Goal: Transaction & Acquisition: Download file/media

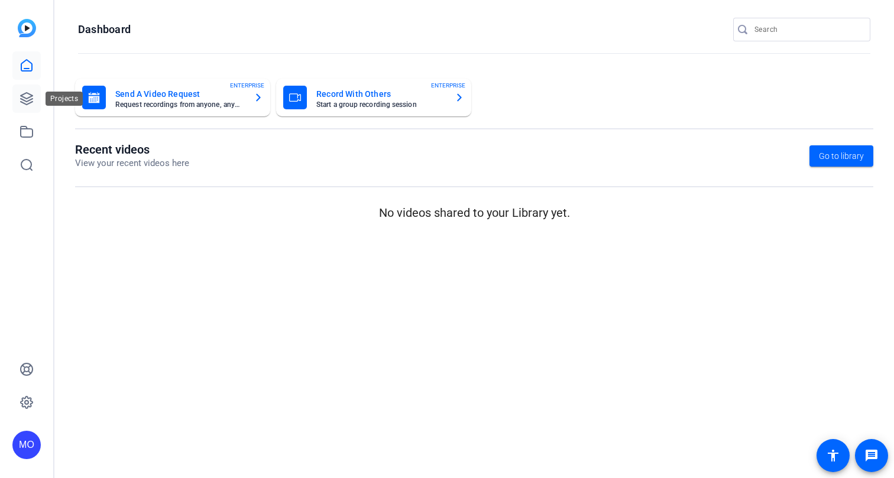
click at [34, 91] on link at bounding box center [26, 99] width 28 height 28
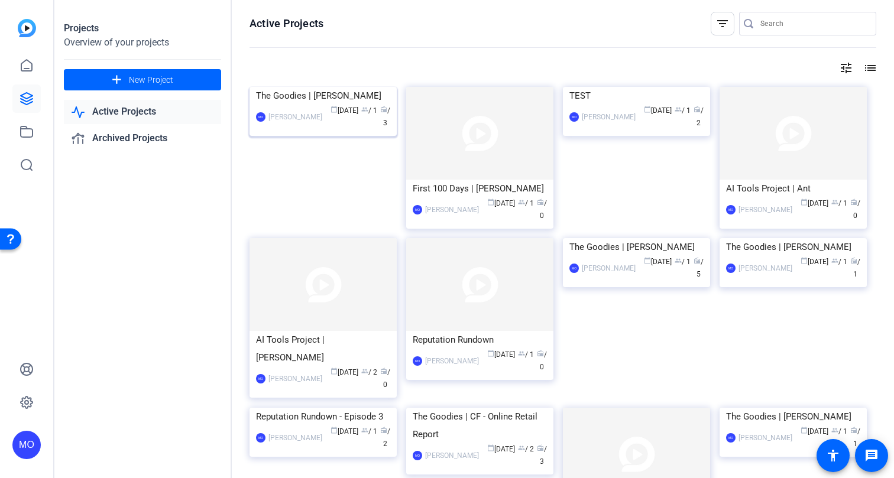
click at [342, 87] on img at bounding box center [322, 87] width 147 height 0
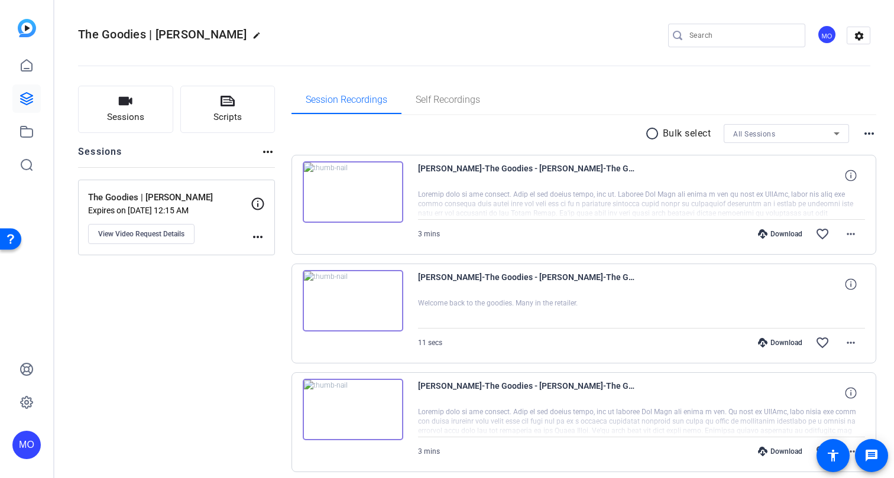
click at [355, 183] on img at bounding box center [353, 191] width 101 height 61
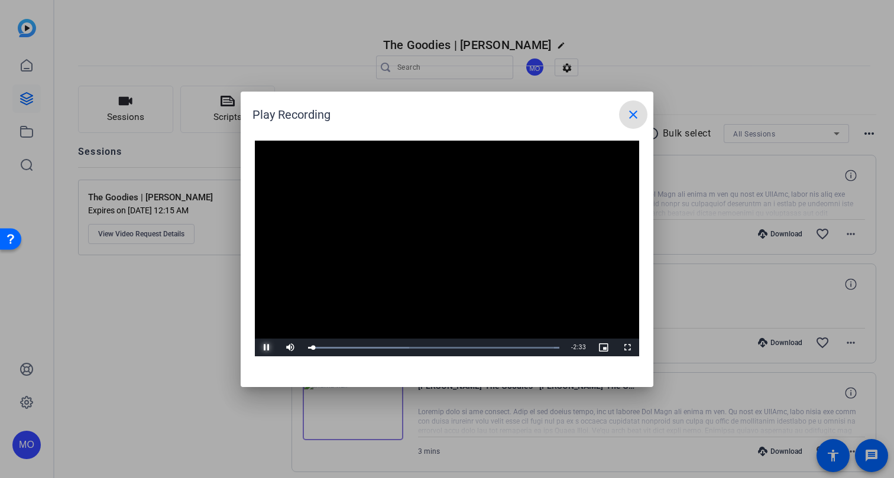
click at [263, 348] on span "Video Player" at bounding box center [267, 348] width 24 height 0
click at [268, 348] on span "Video Player" at bounding box center [267, 348] width 24 height 0
click at [637, 119] on mat-icon "close" at bounding box center [633, 115] width 14 height 14
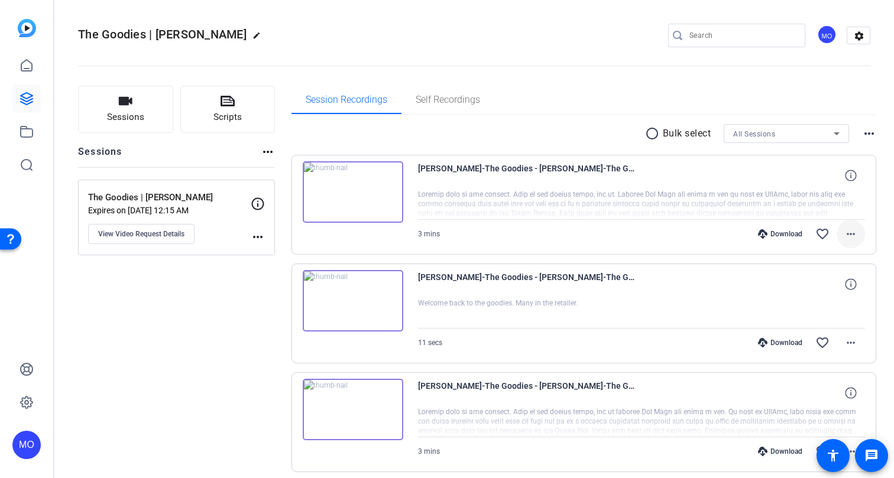
click at [845, 238] on mat-icon "more_horiz" at bounding box center [851, 234] width 14 height 14
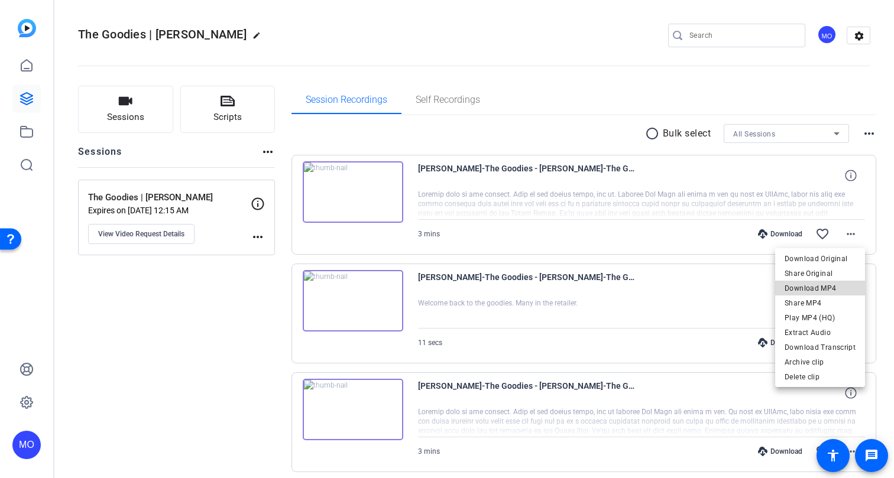
click at [828, 291] on span "Download MP4" at bounding box center [820, 288] width 71 height 14
